Goal: Transaction & Acquisition: Purchase product/service

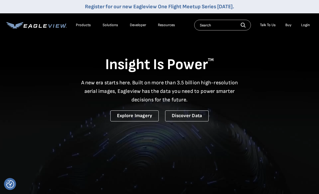
click at [301, 25] on div "Login" at bounding box center [305, 25] width 9 height 5
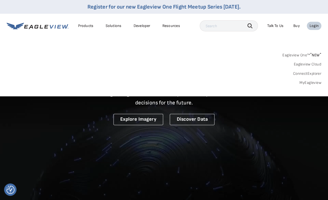
scroll to position [1, 0]
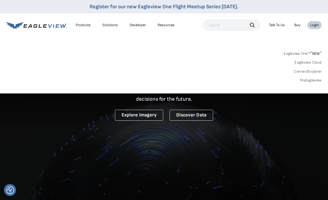
click at [315, 80] on link "MyEagleview" at bounding box center [310, 80] width 21 height 5
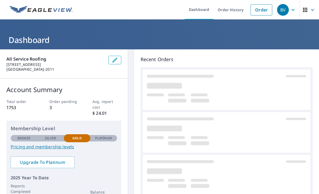
click at [265, 7] on link "Order" at bounding box center [261, 9] width 22 height 11
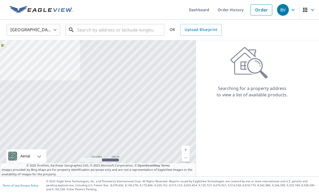
click at [142, 27] on input "text" at bounding box center [115, 29] width 76 height 15
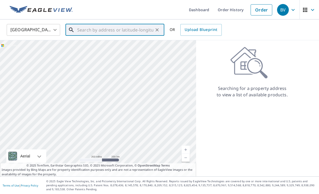
paste input "11718 Ramsey Dr Whittier, CA 90605"
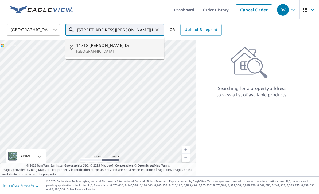
click at [142, 51] on p "Whittier, CA 90605" at bounding box center [118, 51] width 84 height 5
type input "11718 Ramsey Dr Whittier, CA 90605"
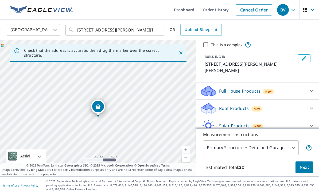
scroll to position [17, 0]
click at [305, 102] on div at bounding box center [311, 108] width 13 height 13
click at [203, 134] on input "QuickSquares™ $18" at bounding box center [204, 137] width 8 height 6
checkbox input "true"
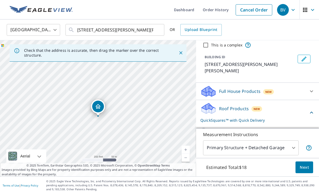
click at [309, 166] on button "Next" at bounding box center [304, 167] width 18 height 12
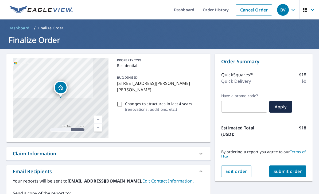
click at [298, 168] on span "Submit order" at bounding box center [287, 171] width 29 height 6
